Goal: Task Accomplishment & Management: Manage account settings

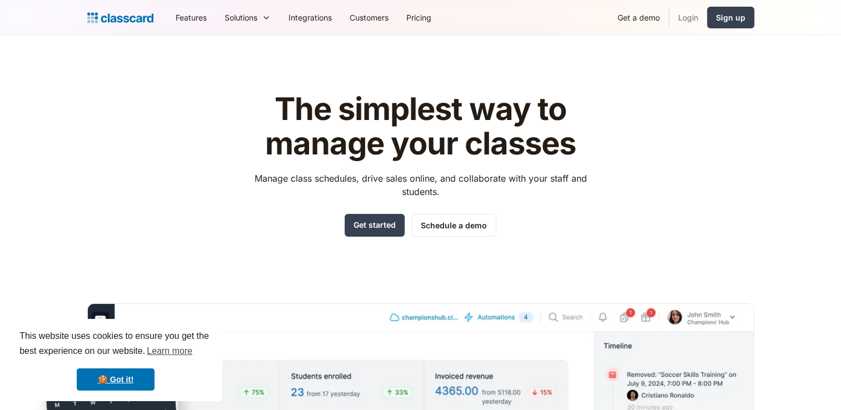
click at [686, 16] on link "Login" at bounding box center [688, 17] width 38 height 25
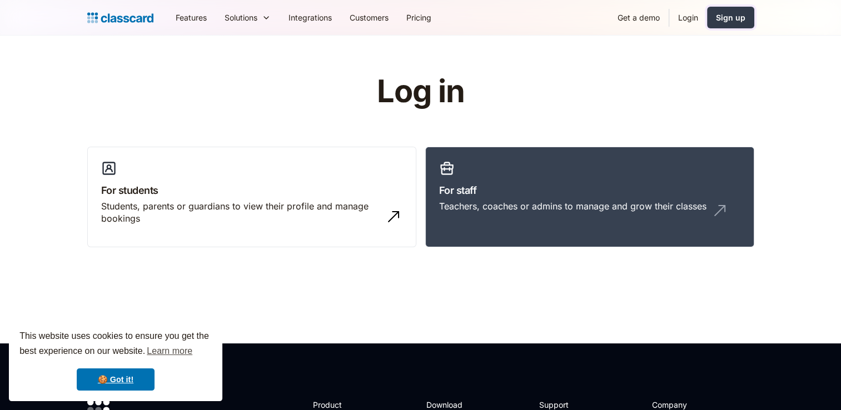
click at [712, 23] on link "Sign up" at bounding box center [730, 18] width 47 height 22
click at [692, 20] on link "Login" at bounding box center [688, 17] width 38 height 25
click at [483, 234] on link "For staff Teachers, coaches or admins to manage and grow their classes" at bounding box center [589, 197] width 329 height 101
